Goal: Task Accomplishment & Management: Manage account settings

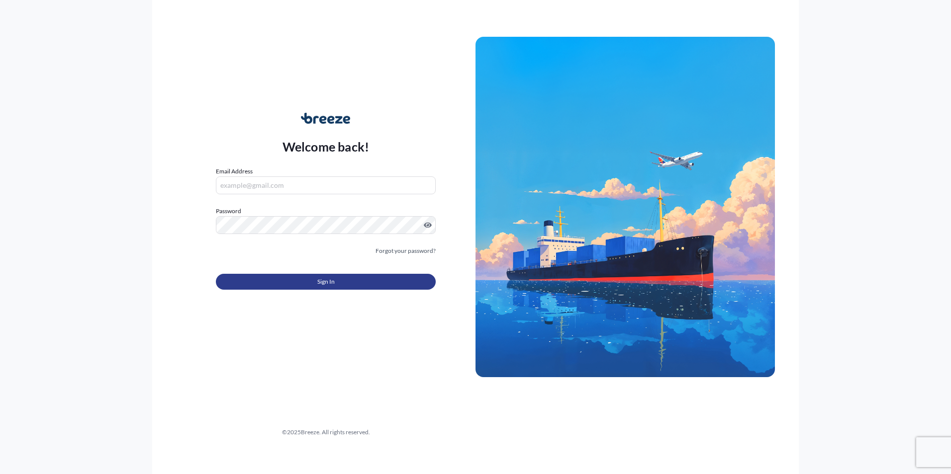
type input "[PERSON_NAME][EMAIL_ADDRESS][DOMAIN_NAME]"
click at [310, 292] on form "Email Address [PERSON_NAME][EMAIL_ADDRESS][DOMAIN_NAME] Password Must include: …" at bounding box center [326, 234] width 220 height 135
click at [297, 289] on button "Sign In" at bounding box center [326, 282] width 220 height 16
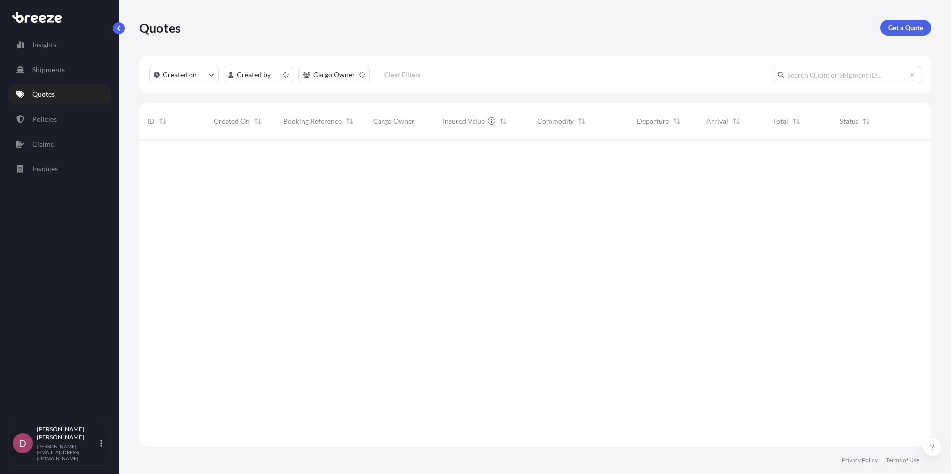
scroll to position [305, 784]
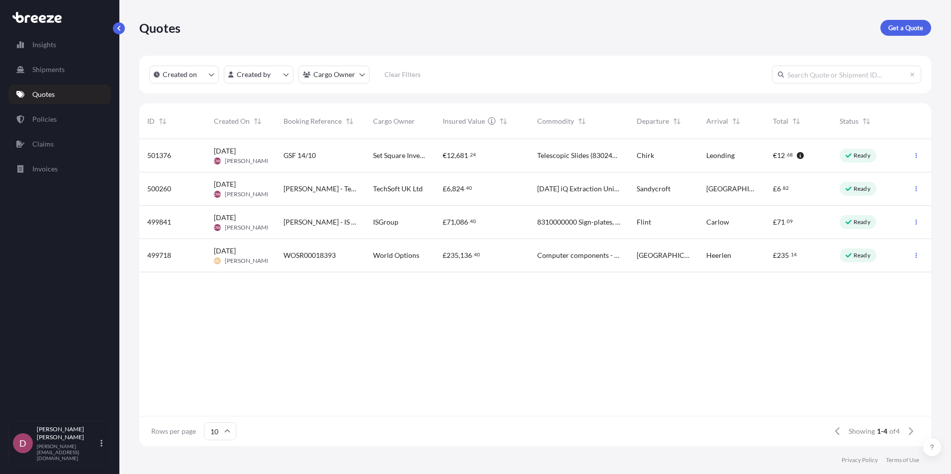
click at [330, 158] on div "GSF 14/10" at bounding box center [320, 156] width 74 height 10
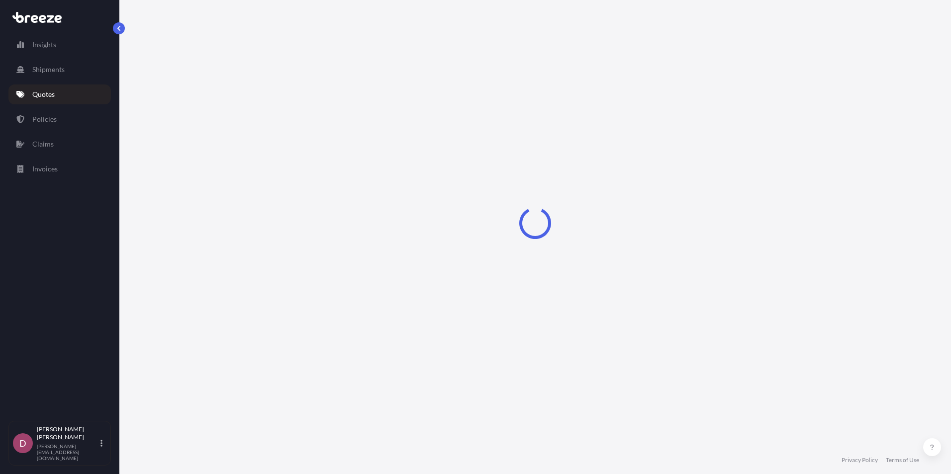
select select "Road"
select select "1"
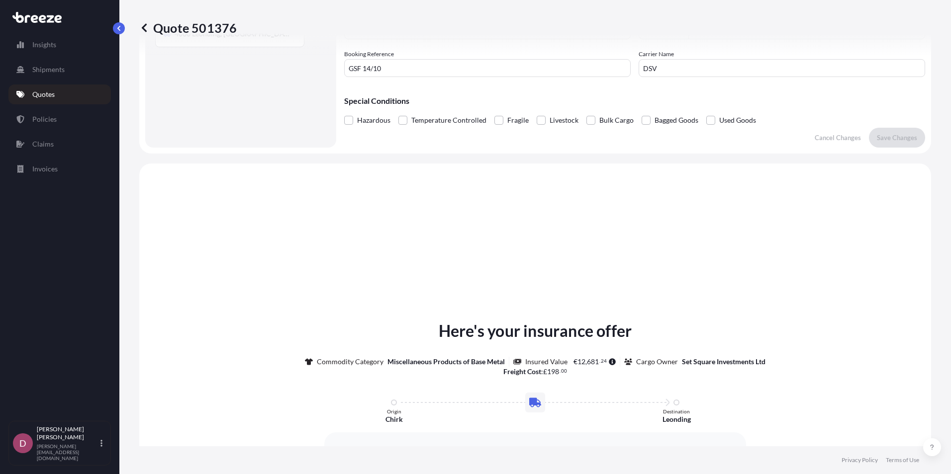
scroll to position [299, 0]
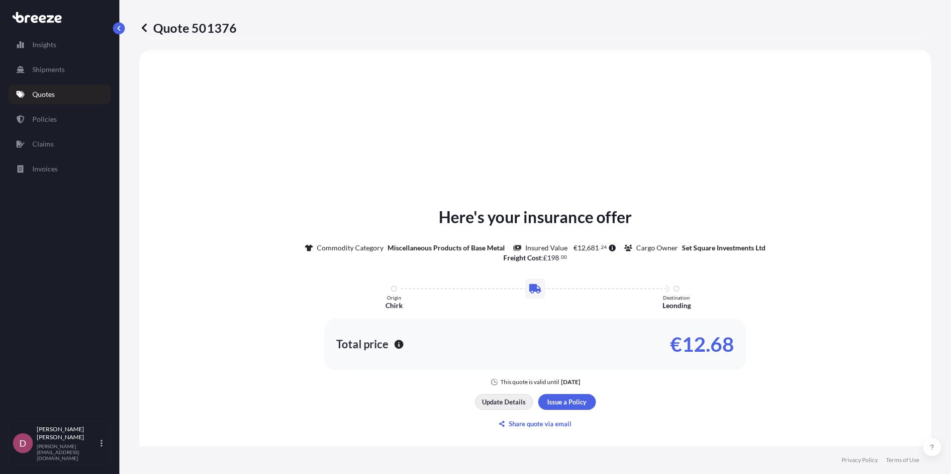
click at [500, 399] on p "Update Details" at bounding box center [504, 402] width 44 height 10
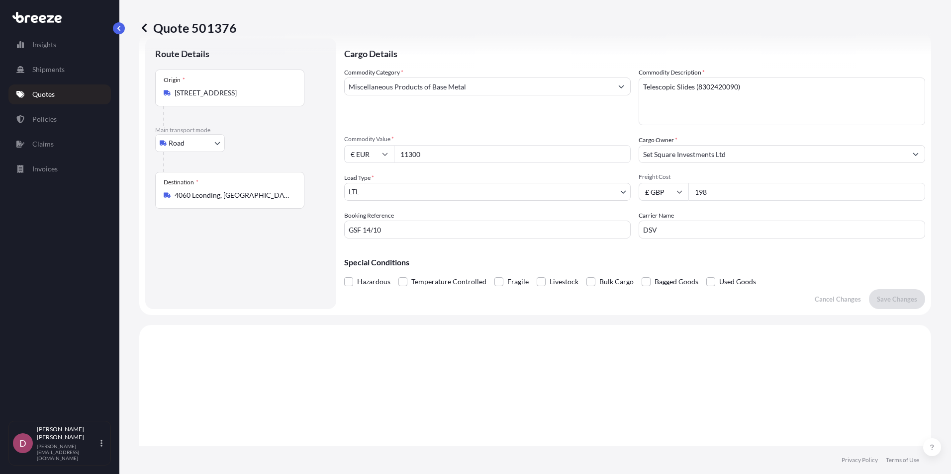
scroll to position [16, 0]
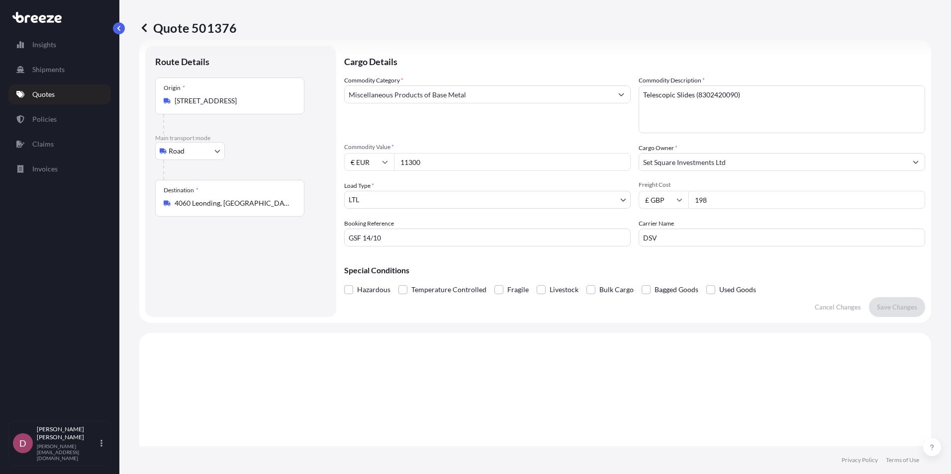
click at [670, 196] on div "£ GBP 198" at bounding box center [781, 200] width 286 height 18
type input "330"
click at [898, 309] on p "Save Changes" at bounding box center [896, 307] width 40 height 10
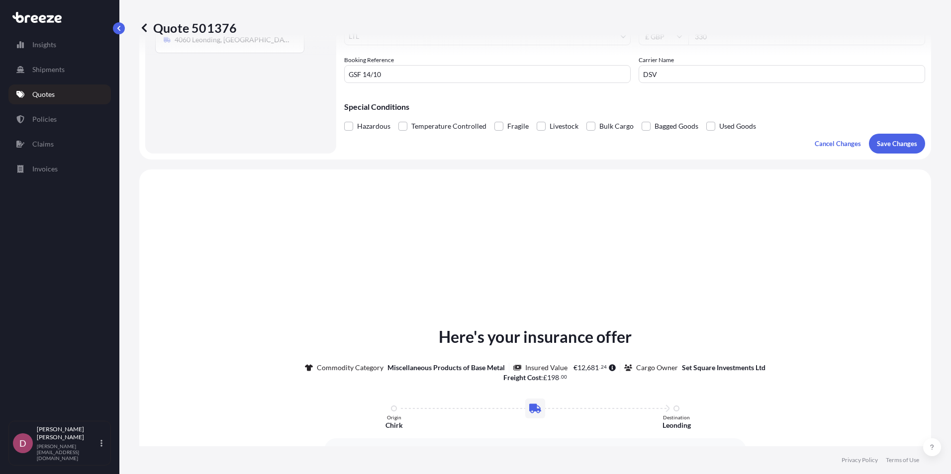
scroll to position [299, 0]
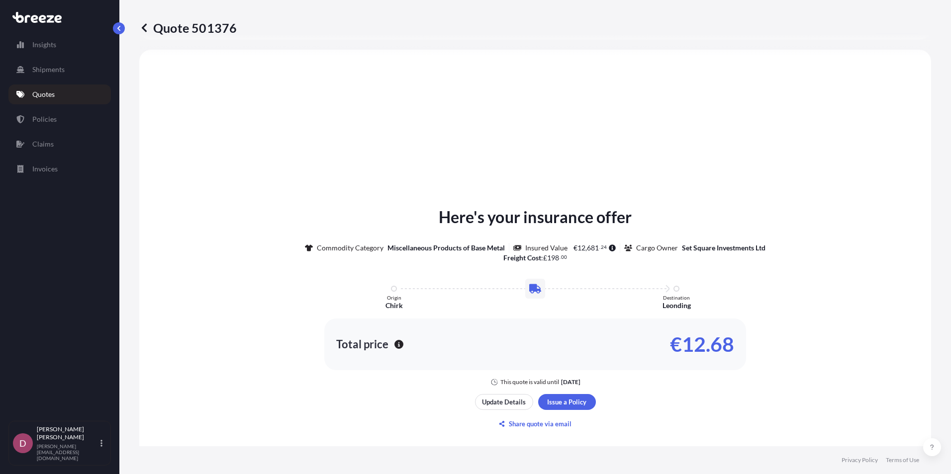
select select "Road"
select select "1"
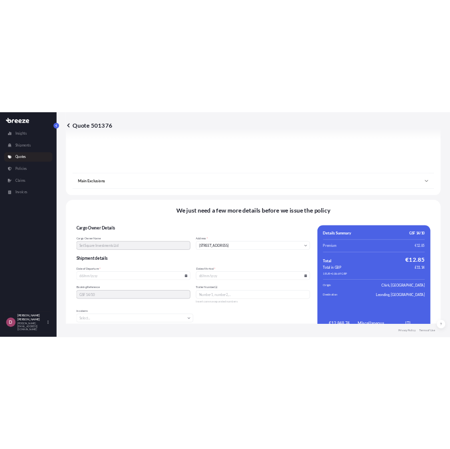
scroll to position [1104, 0]
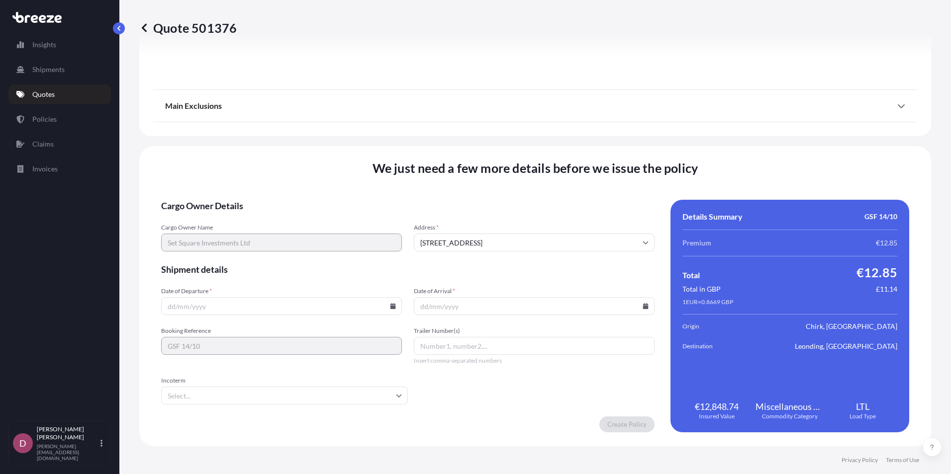
click at [273, 312] on input "Date of Departure *" at bounding box center [281, 306] width 241 height 18
click at [393, 307] on input "Date of Departure *" at bounding box center [281, 306] width 241 height 18
click at [390, 306] on icon at bounding box center [392, 306] width 5 height 6
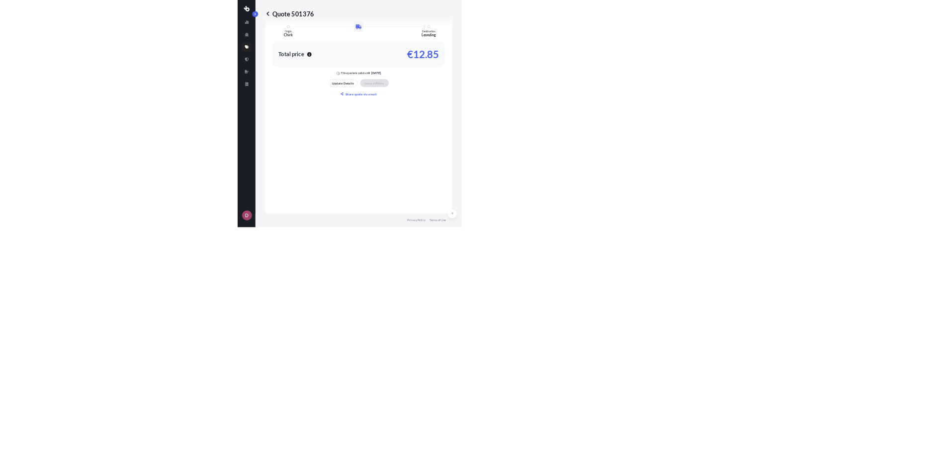
scroll to position [19, 0]
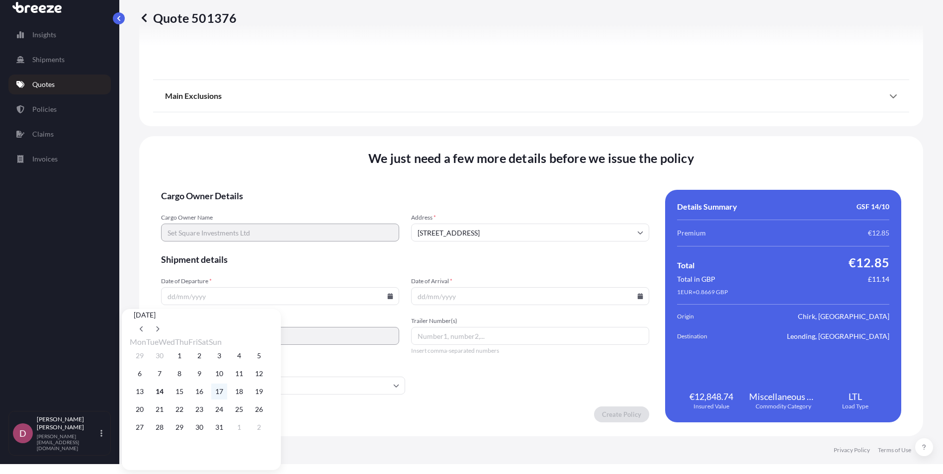
click at [227, 394] on button "17" at bounding box center [219, 392] width 16 height 16
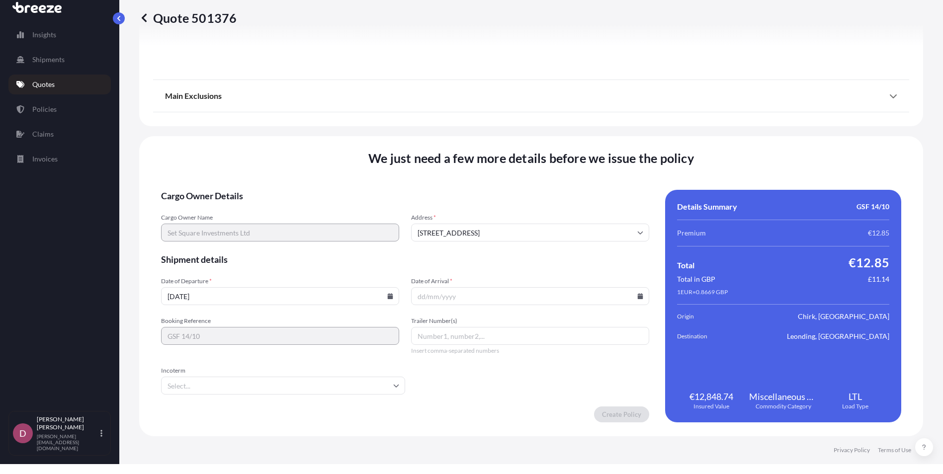
type input "[DATE]"
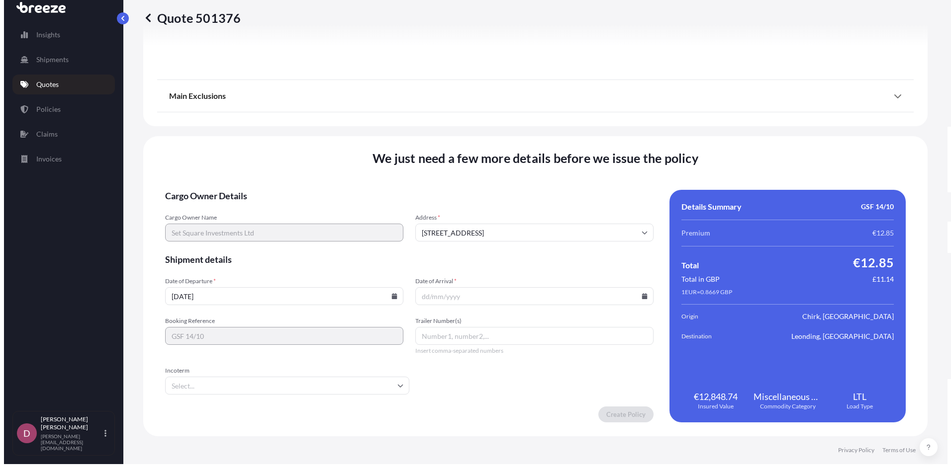
scroll to position [0, 0]
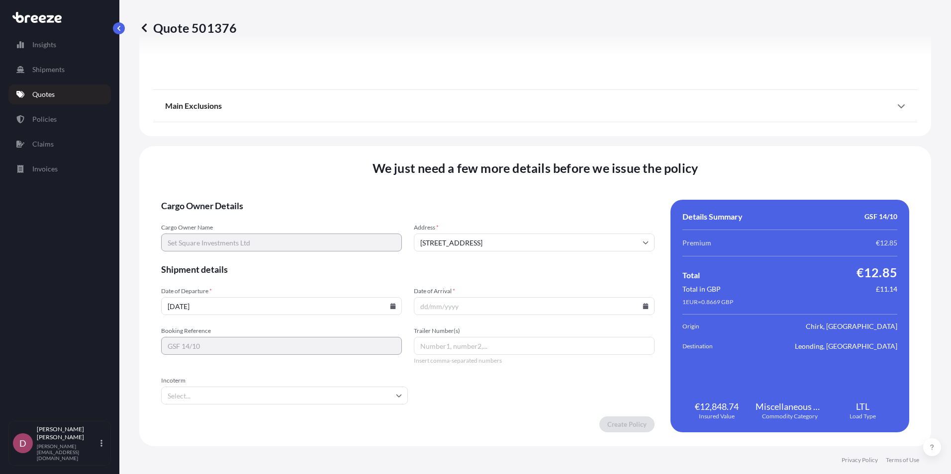
click at [434, 310] on input "Date of Arrival *" at bounding box center [534, 306] width 241 height 18
click at [643, 304] on icon at bounding box center [645, 306] width 5 height 6
click at [459, 254] on button "27" at bounding box center [461, 251] width 16 height 16
type input "[DATE]"
click at [258, 392] on input "Incoterm" at bounding box center [284, 396] width 247 height 18
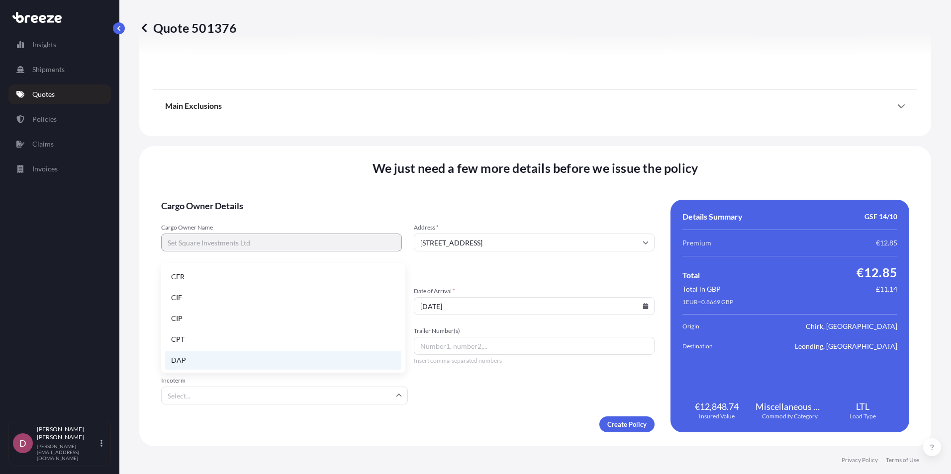
click at [198, 359] on li "DAP" at bounding box center [283, 360] width 236 height 19
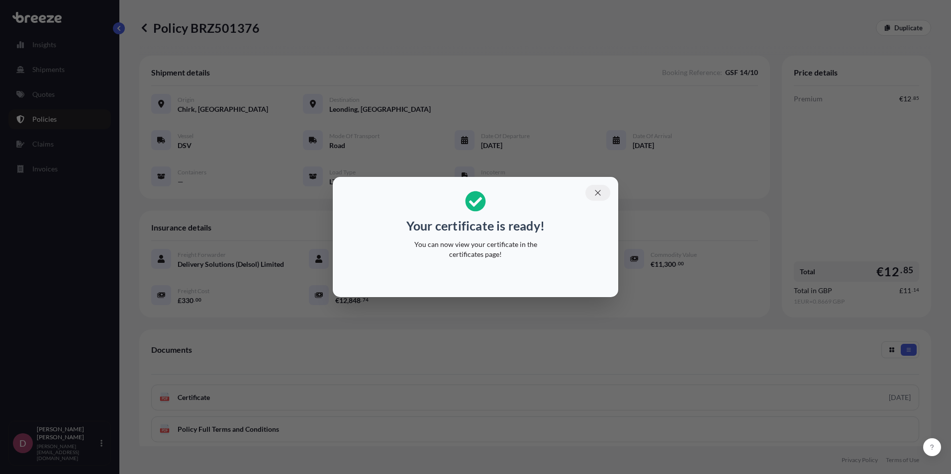
click at [596, 196] on icon "button" at bounding box center [597, 192] width 9 height 9
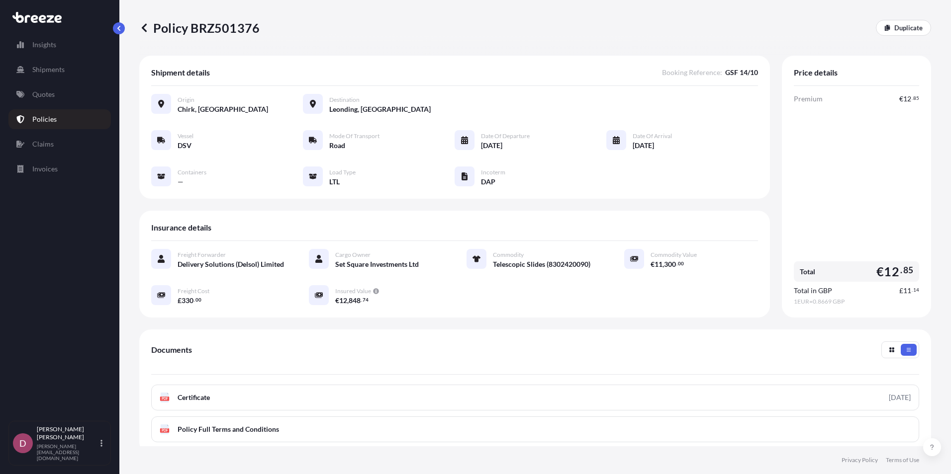
scroll to position [124, 0]
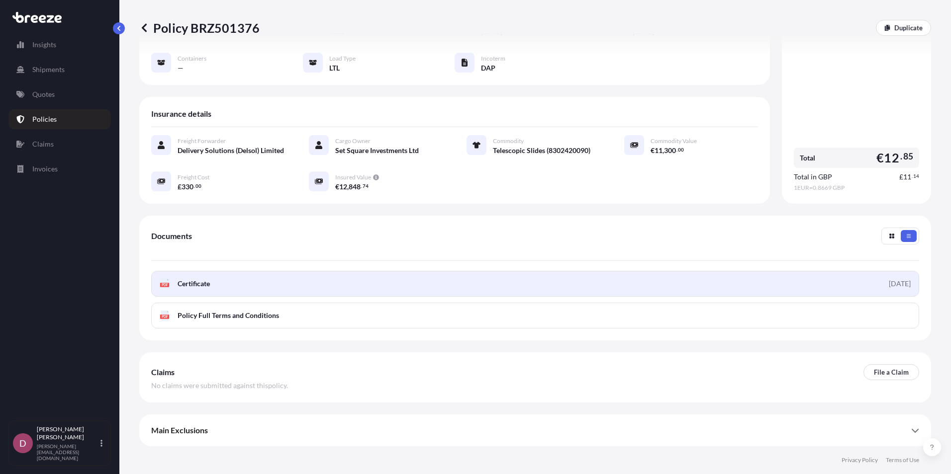
click at [294, 279] on link "PDF Certificate [DATE]" at bounding box center [535, 284] width 768 height 26
